Goal: Information Seeking & Learning: Understand process/instructions

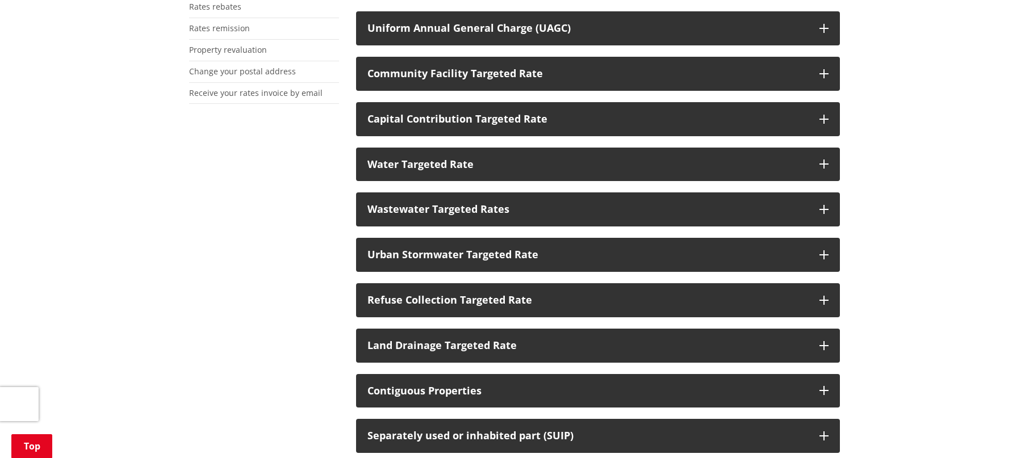
scroll to position [284, 0]
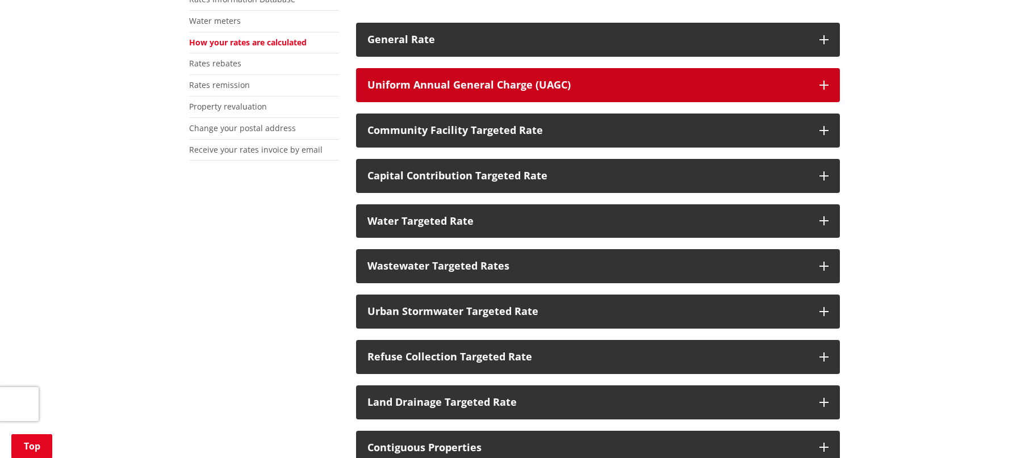
click at [682, 77] on button "Uniform Annual General Charge (UAGC)" at bounding box center [598, 85] width 484 height 34
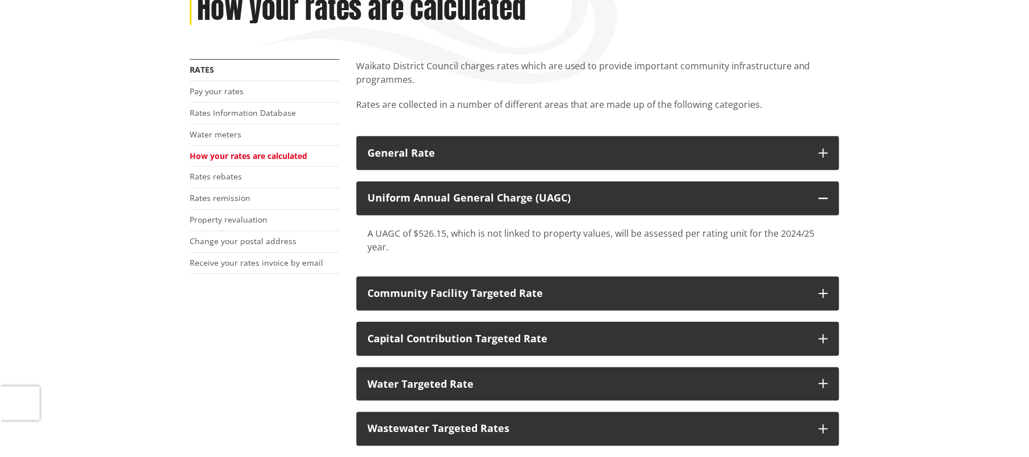
scroll to position [114, 0]
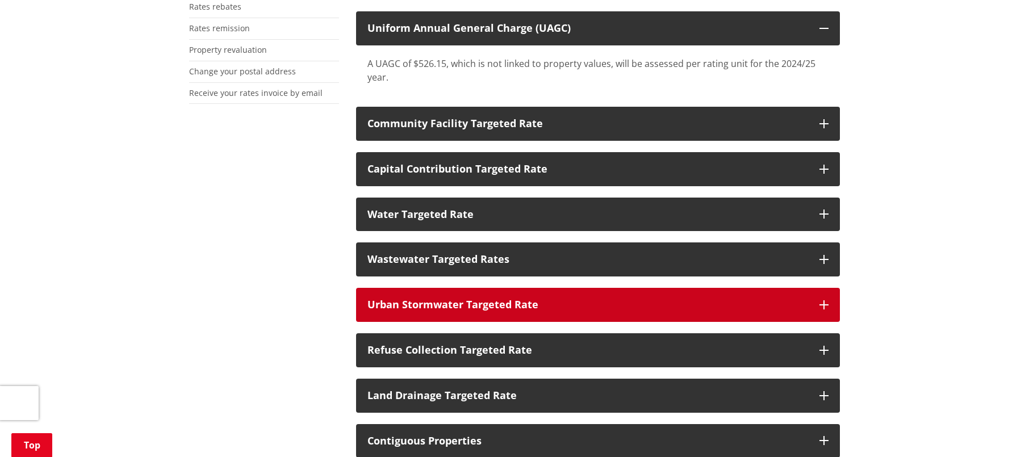
click at [471, 320] on button "Urban Stormwater Targeted Rate" at bounding box center [598, 305] width 484 height 34
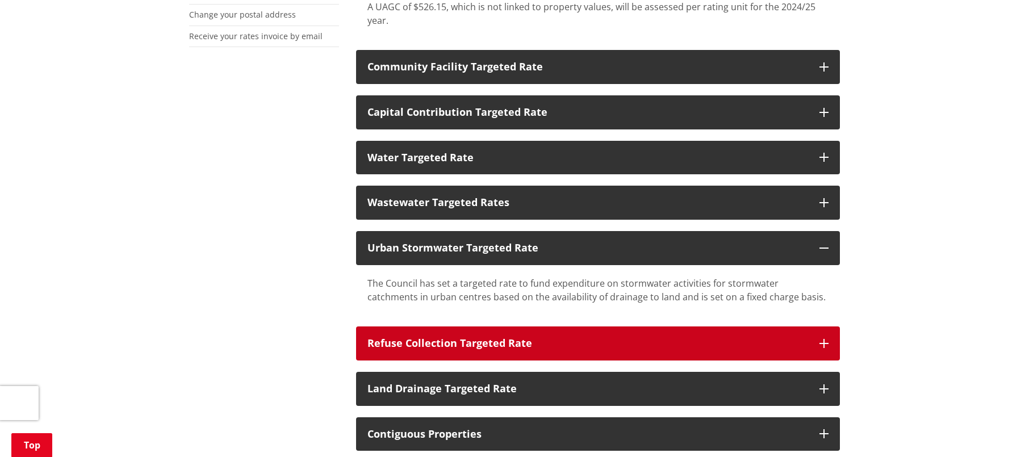
click at [467, 345] on div "Refuse Collection Targeted Rate" at bounding box center [587, 343] width 441 height 11
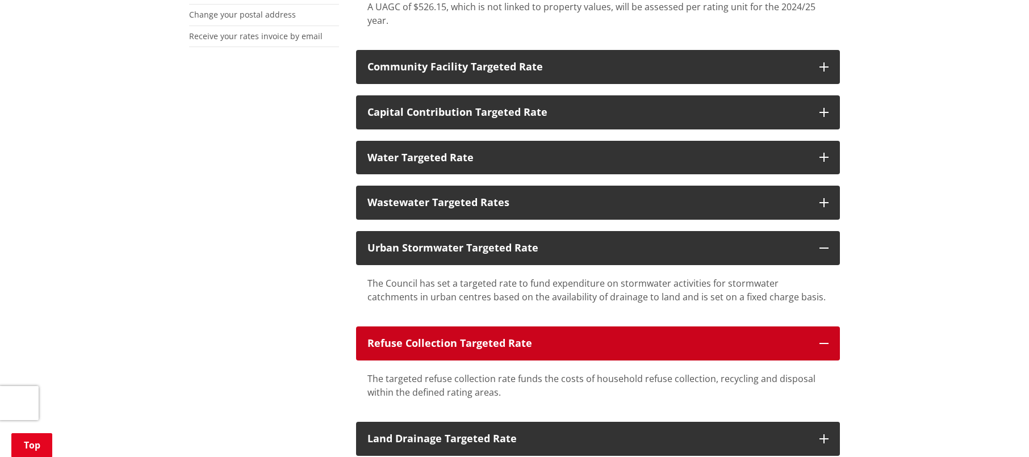
scroll to position [511, 0]
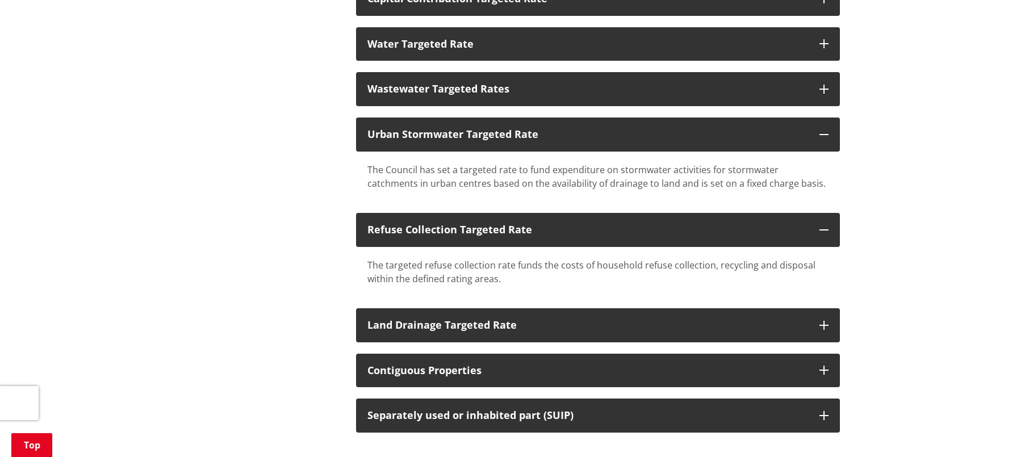
click at [460, 344] on div "Waikato District Council charges rates which are used to provide important comm…" at bounding box center [598, 198] width 501 height 961
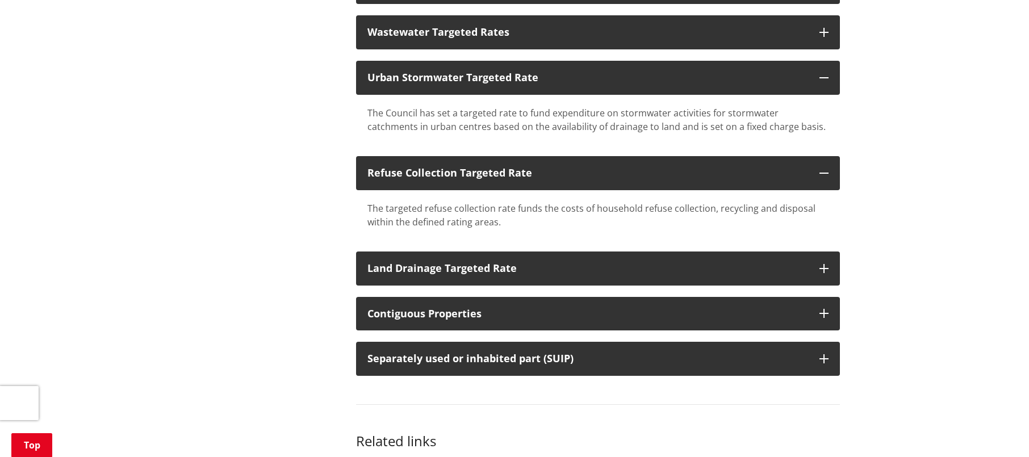
scroll to position [625, 0]
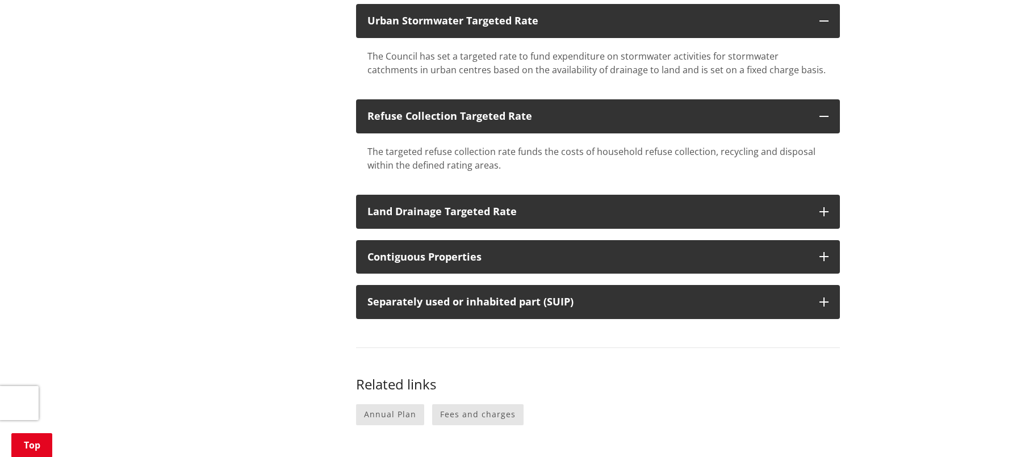
click at [458, 340] on div "Waikato District Council charges rates which are used to provide important comm…" at bounding box center [598, 85] width 501 height 961
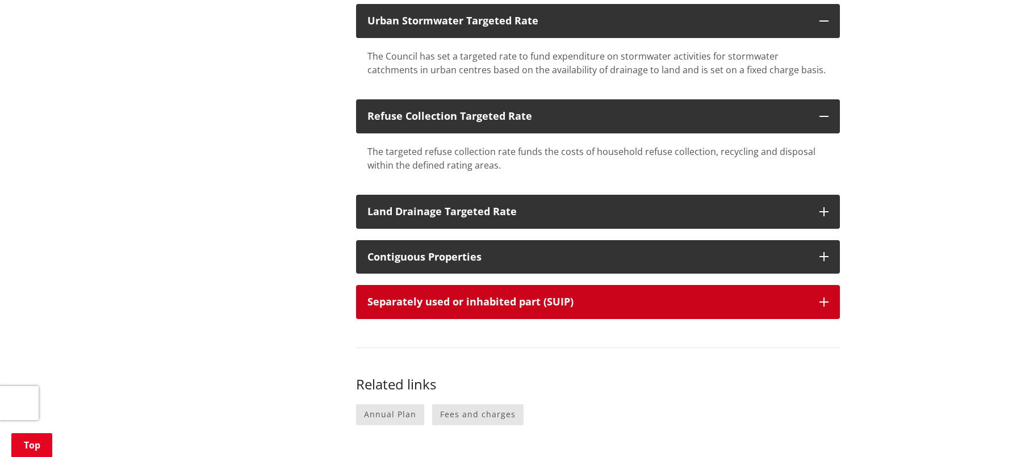
click at [493, 294] on button "Separately used or inhabited part (SUIP)" at bounding box center [598, 302] width 484 height 34
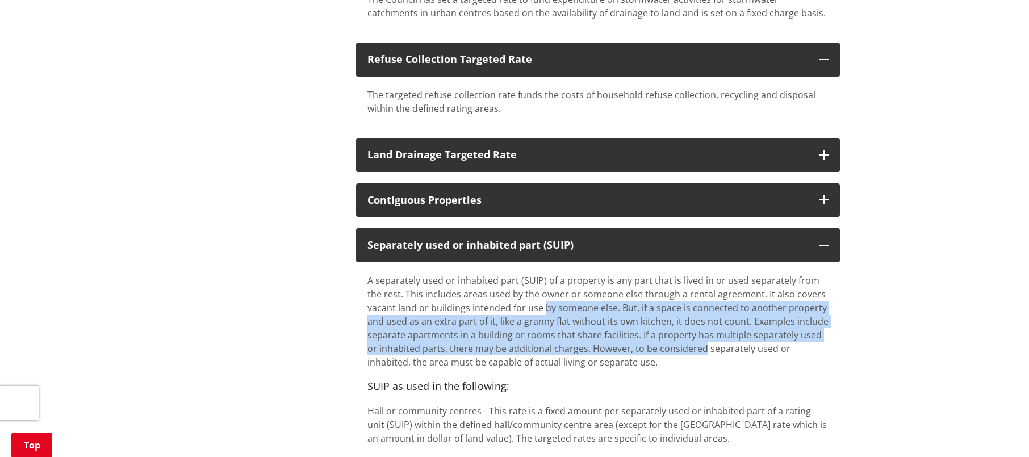
drag, startPoint x: 688, startPoint y: 296, endPoint x: 543, endPoint y: 304, distance: 145.0
click at [543, 304] on p "A separately used or inhabited part (SUIP) of a property is any part that is li…" at bounding box center [597, 321] width 461 height 95
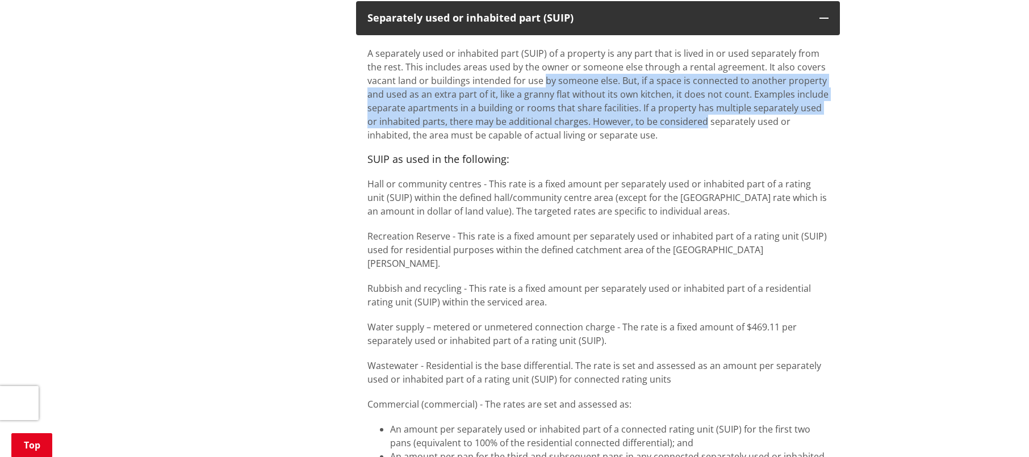
scroll to position [795, 0]
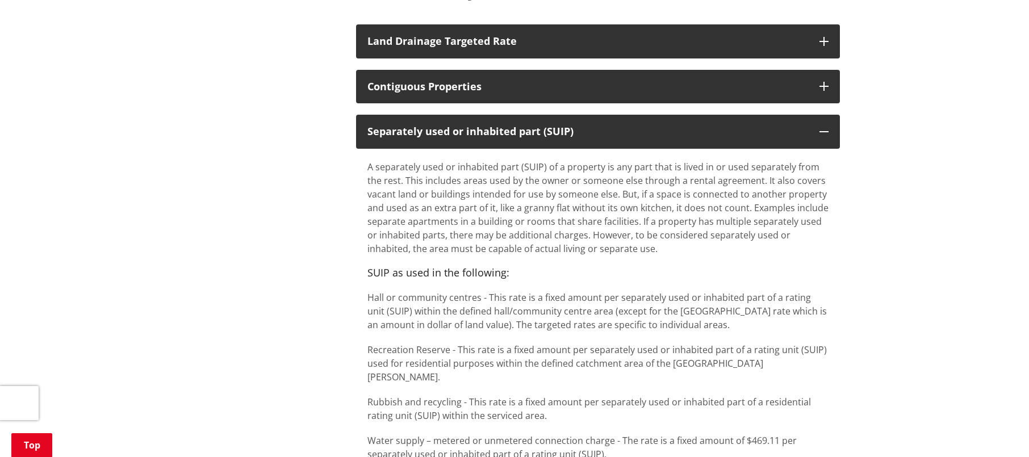
click at [621, 250] on p "A separately used or inhabited part (SUIP) of a property is any part that is li…" at bounding box center [597, 207] width 461 height 95
click at [471, 229] on p "A separately used or inhabited part (SUIP) of a property is any part that is li…" at bounding box center [597, 207] width 461 height 95
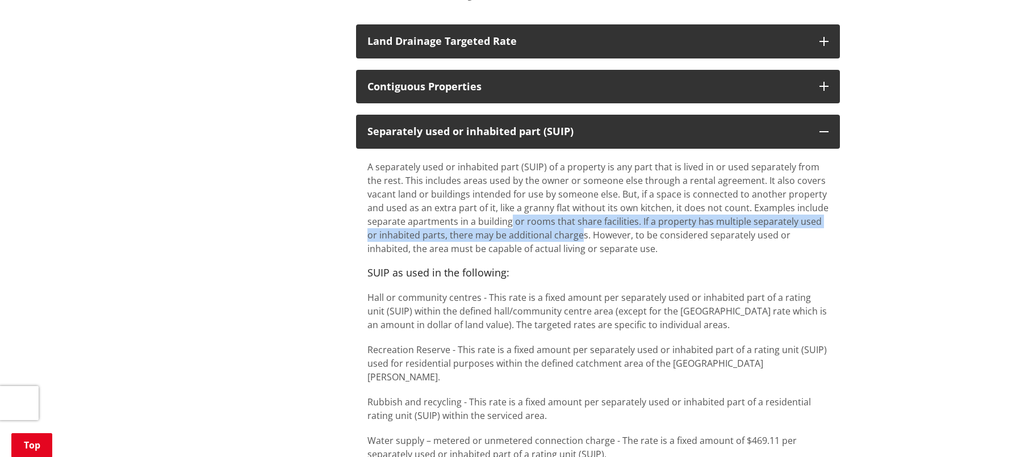
drag, startPoint x: 511, startPoint y: 225, endPoint x: 603, endPoint y: 232, distance: 91.7
click at [603, 232] on p "A separately used or inhabited part (SUIP) of a property is any part that is li…" at bounding box center [597, 207] width 461 height 95
click at [612, 235] on p "A separately used or inhabited part (SUIP) of a property is any part that is li…" at bounding box center [597, 207] width 461 height 95
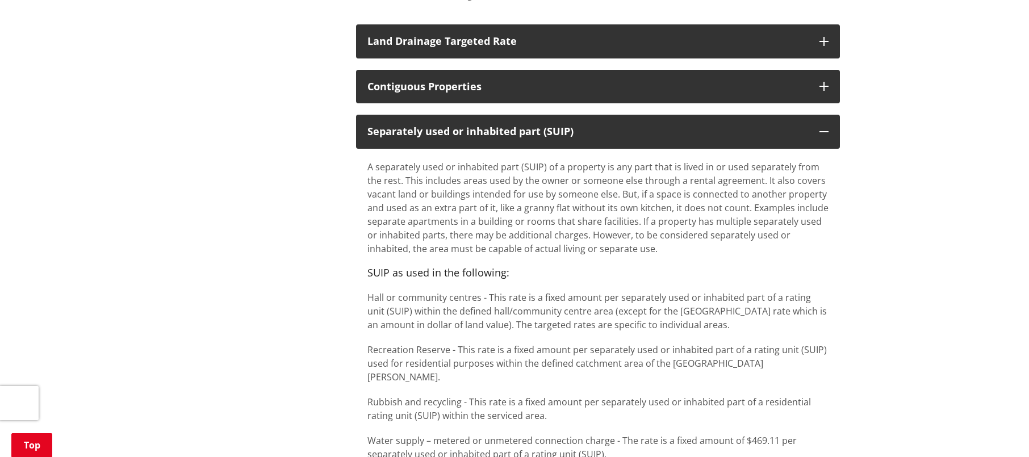
click at [640, 241] on p "A separately used or inhabited part (SUIP) of a property is any part that is li…" at bounding box center [597, 207] width 461 height 95
drag, startPoint x: 640, startPoint y: 241, endPoint x: 559, endPoint y: 232, distance: 81.2
click at [559, 232] on p "A separately used or inhabited part (SUIP) of a property is any part that is li…" at bounding box center [597, 207] width 461 height 95
click at [674, 203] on p "A separately used or inhabited part (SUIP) of a property is any part that is li…" at bounding box center [597, 207] width 461 height 95
